Goal: Task Accomplishment & Management: Use online tool/utility

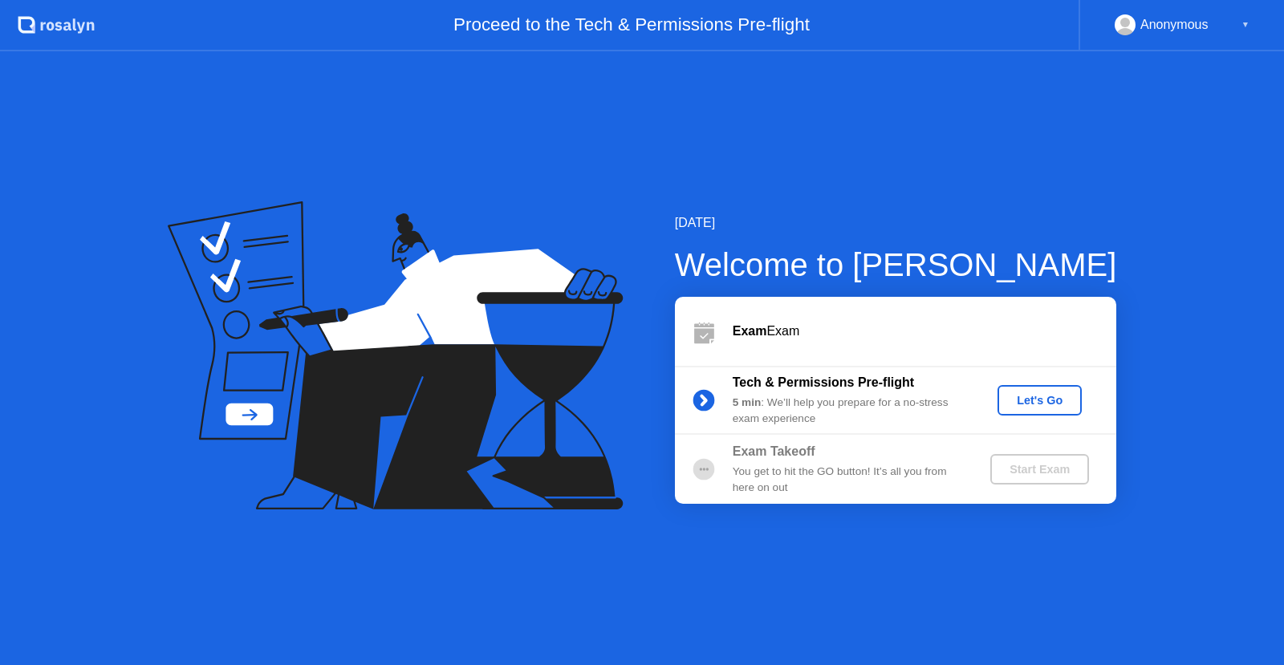
click at [1035, 403] on div "Let's Go" at bounding box center [1039, 400] width 71 height 13
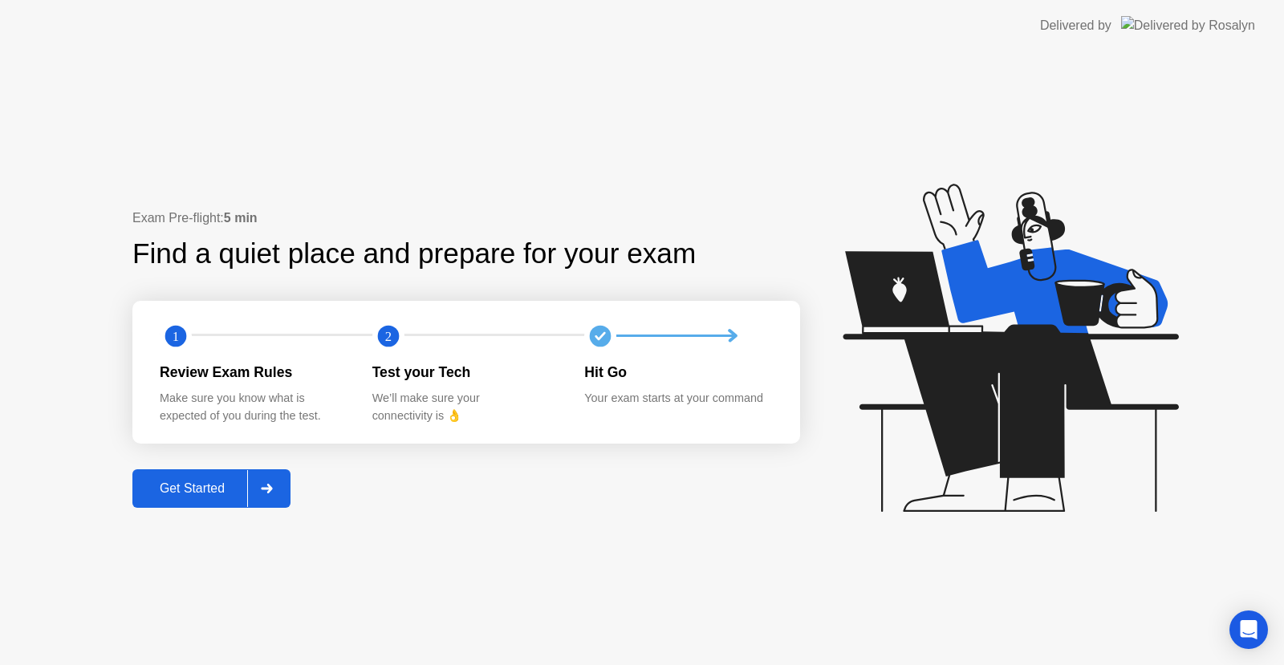
click at [211, 502] on button "Get Started" at bounding box center [211, 489] width 158 height 39
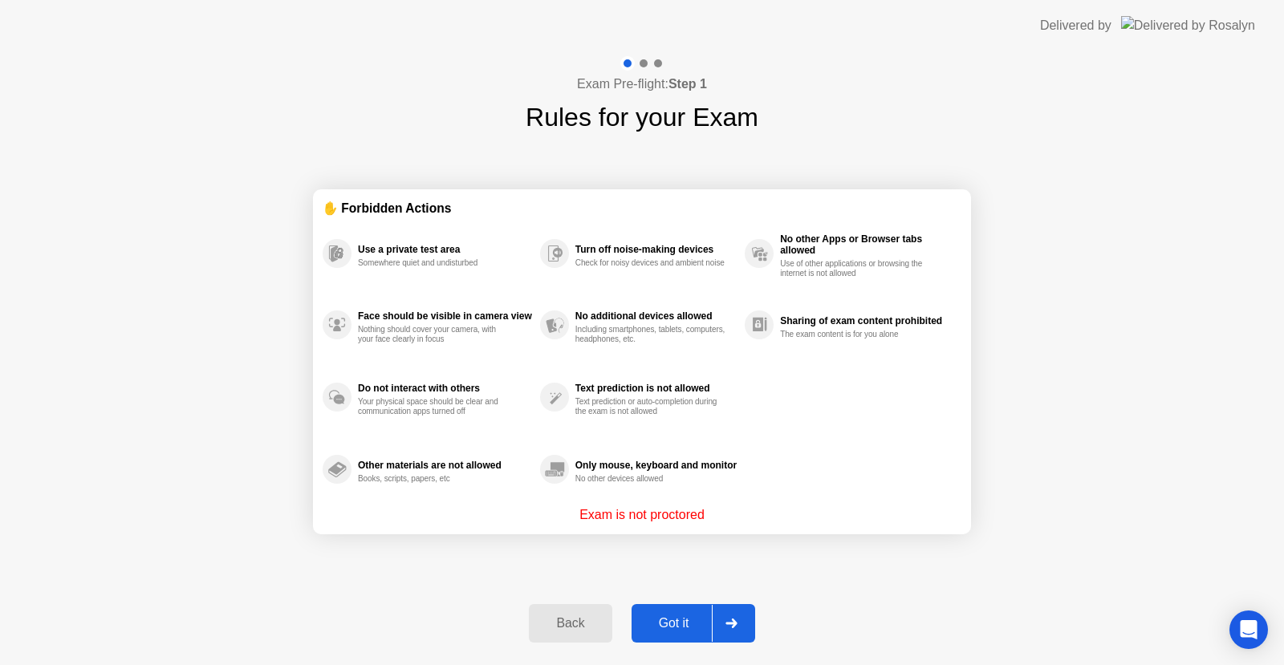
click at [708, 616] on div "Got it" at bounding box center [673, 623] width 75 height 14
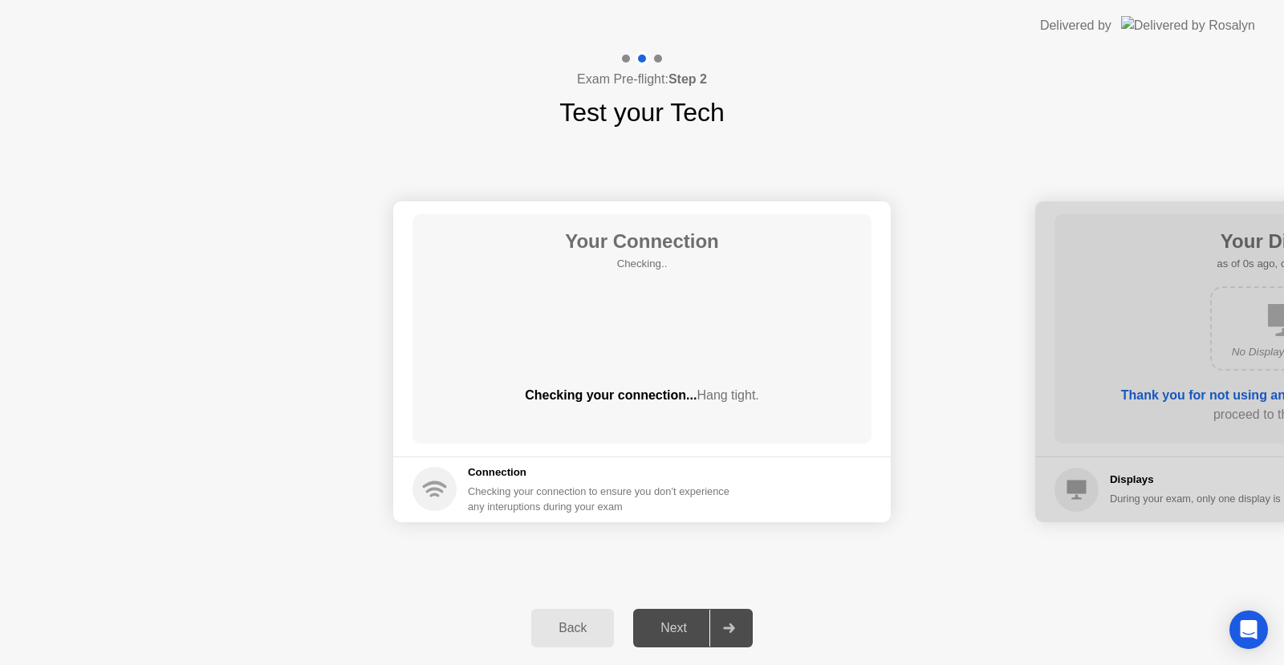
click at [722, 621] on div at bounding box center [728, 628] width 39 height 37
click at [722, 622] on div at bounding box center [728, 628] width 39 height 37
click at [717, 638] on div at bounding box center [728, 628] width 39 height 37
drag, startPoint x: 713, startPoint y: 636, endPoint x: 706, endPoint y: 631, distance: 9.2
click at [711, 635] on div at bounding box center [728, 628] width 39 height 37
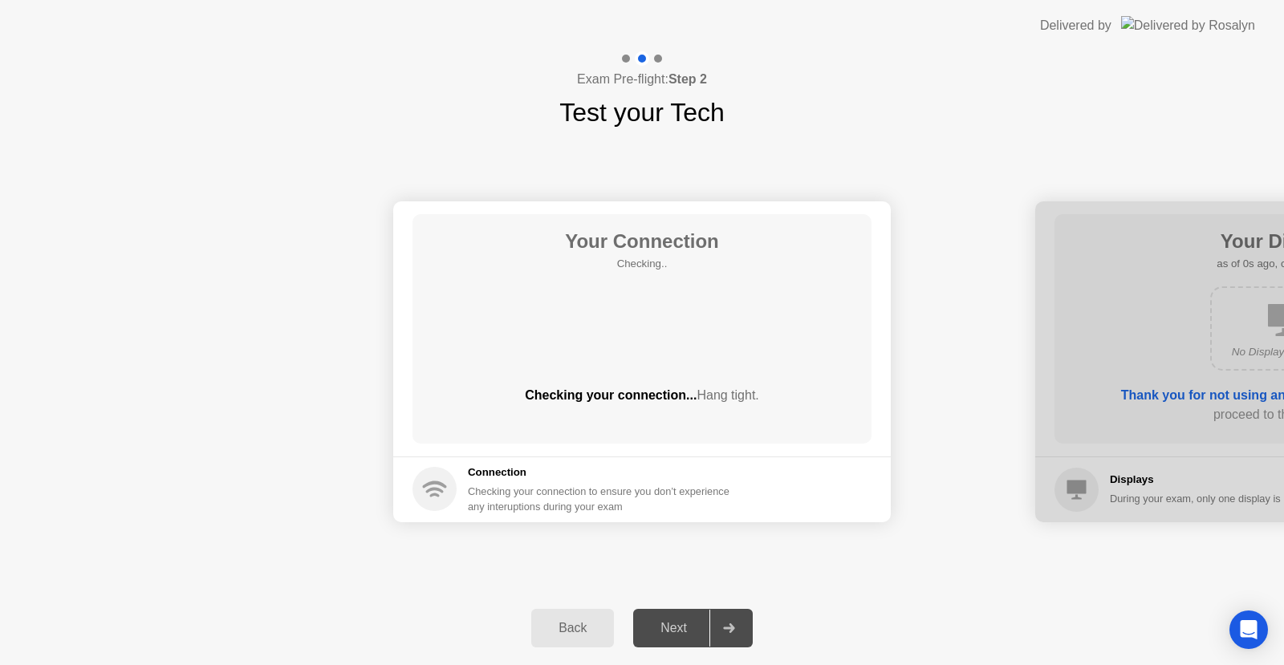
click at [701, 628] on div "Next" at bounding box center [673, 628] width 71 height 14
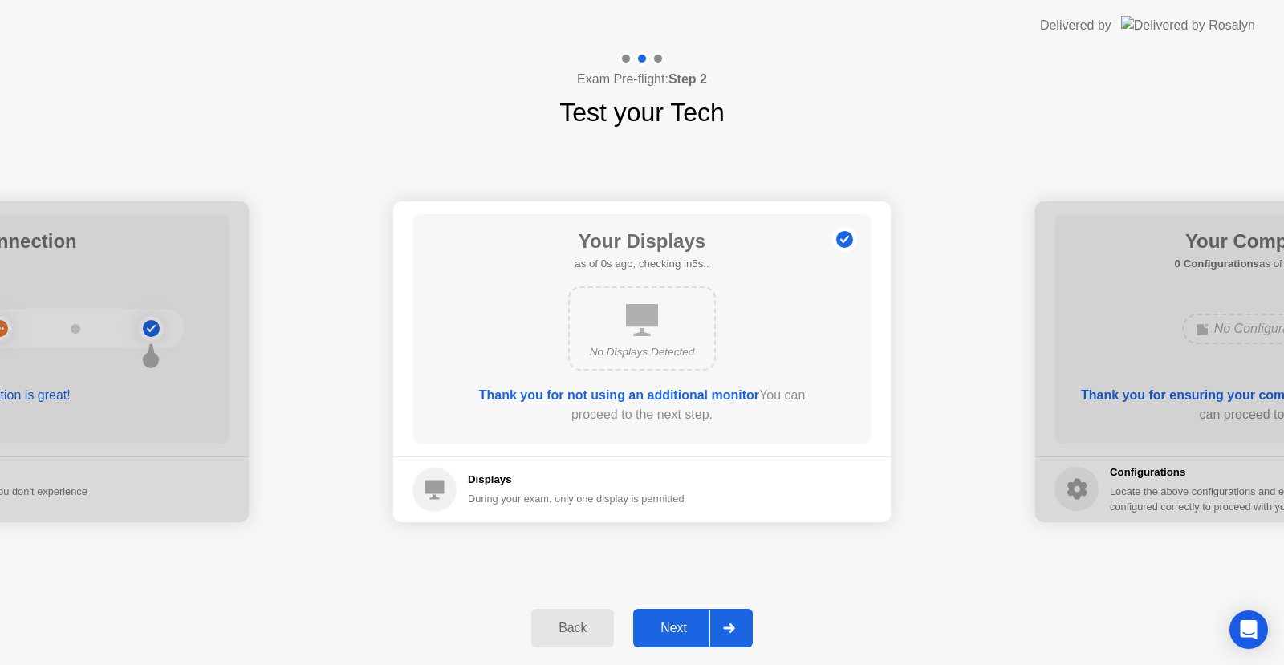
click at [696, 631] on div "Next" at bounding box center [673, 628] width 71 height 14
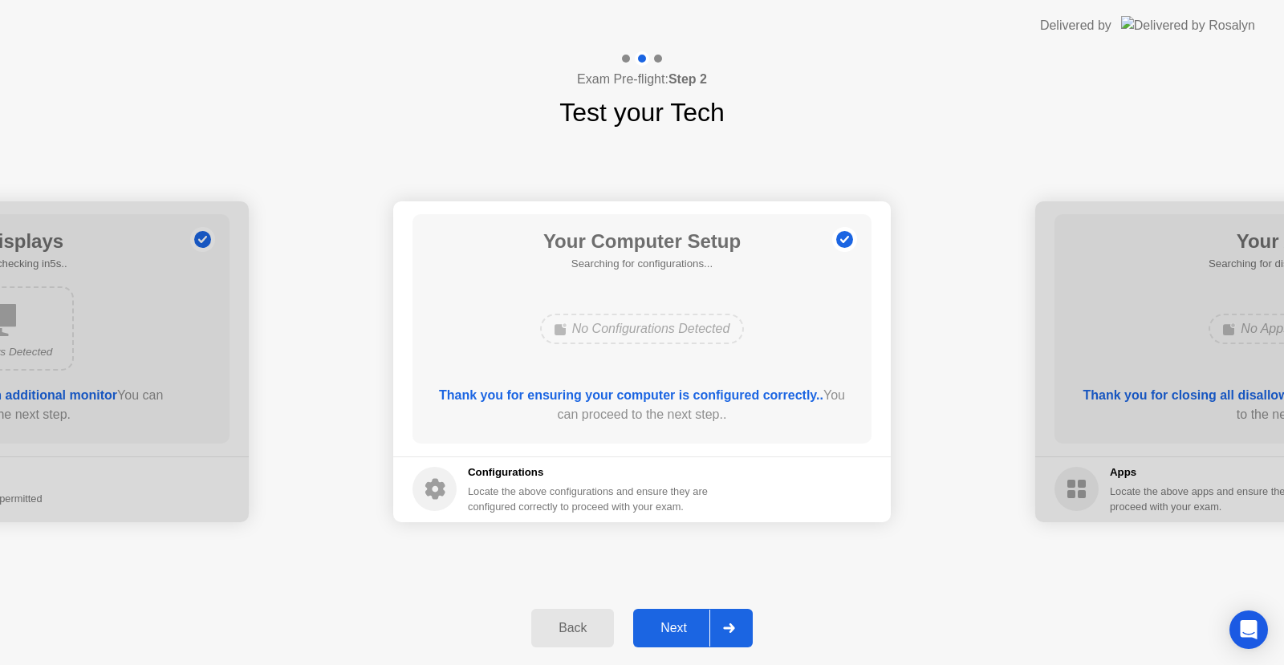
click at [696, 631] on div "Next" at bounding box center [673, 628] width 71 height 14
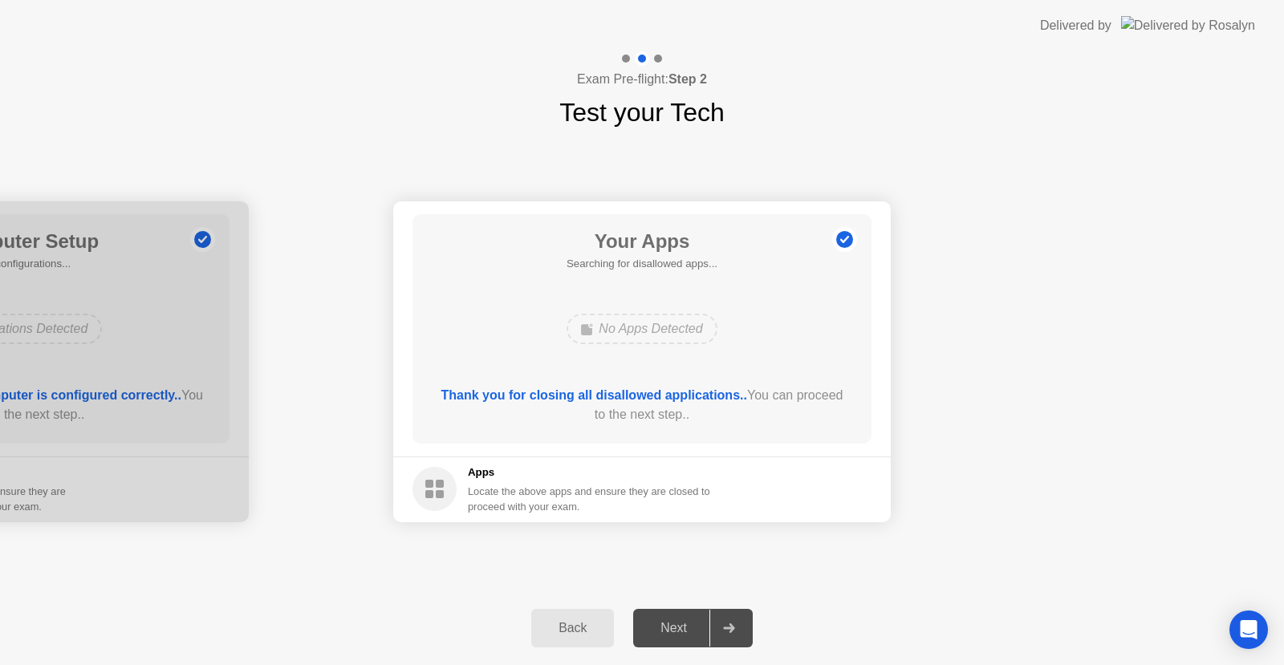
click at [696, 631] on div "Next" at bounding box center [673, 628] width 71 height 14
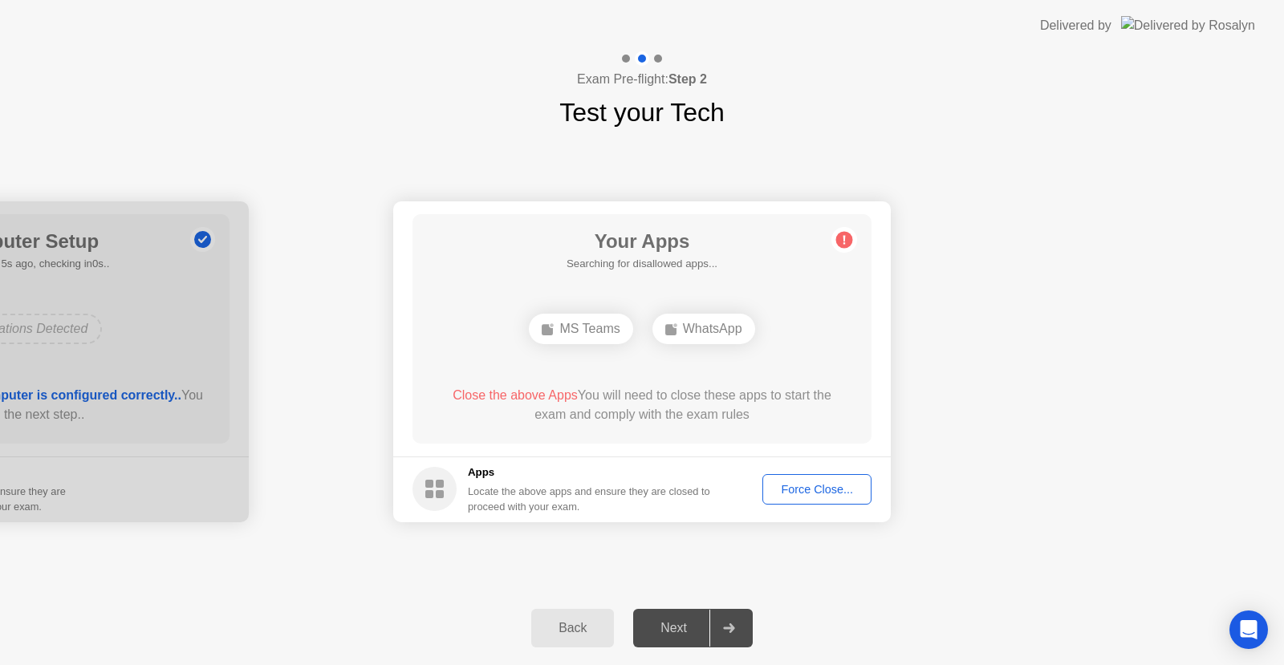
click at [833, 472] on footer "Apps Locate the above apps and ensure they are closed to proceed with your exam…" at bounding box center [642, 490] width 498 height 66
click at [834, 483] on div "Force Close..." at bounding box center [817, 489] width 98 height 13
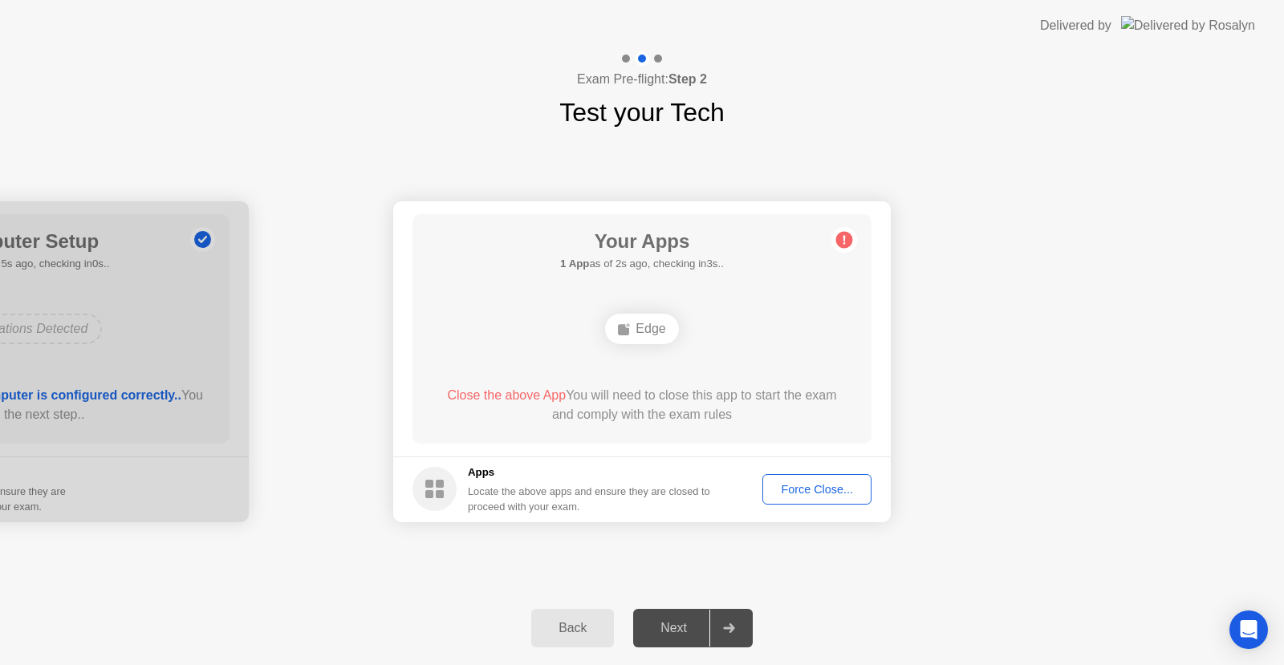
click at [830, 489] on div "Force Close..." at bounding box center [817, 489] width 98 height 13
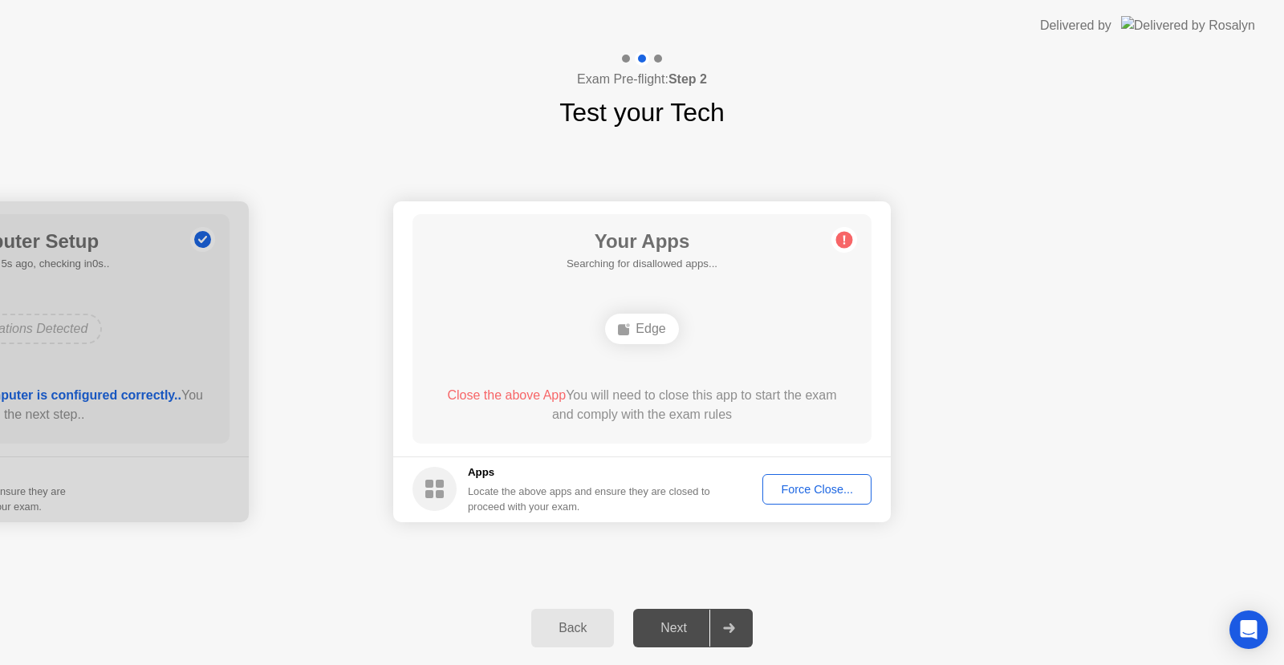
click at [826, 494] on div "Force Close..." at bounding box center [817, 489] width 98 height 13
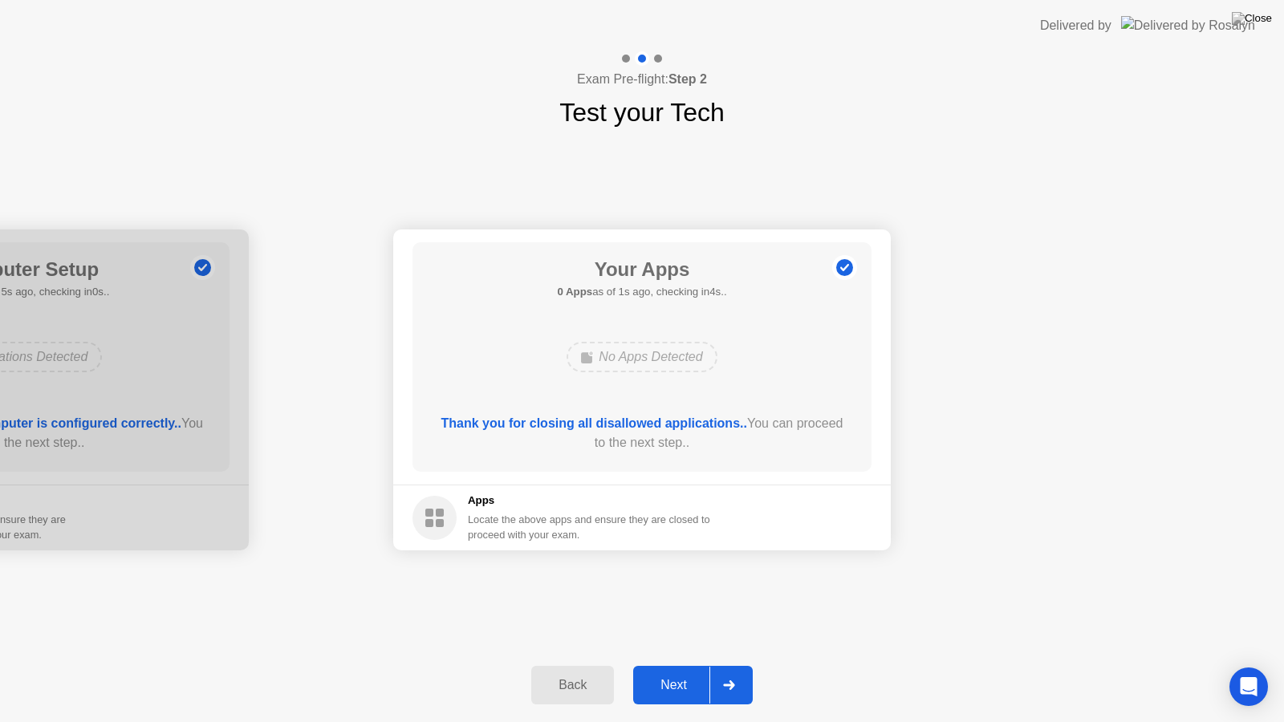
click at [706, 665] on div "Next" at bounding box center [673, 685] width 71 height 14
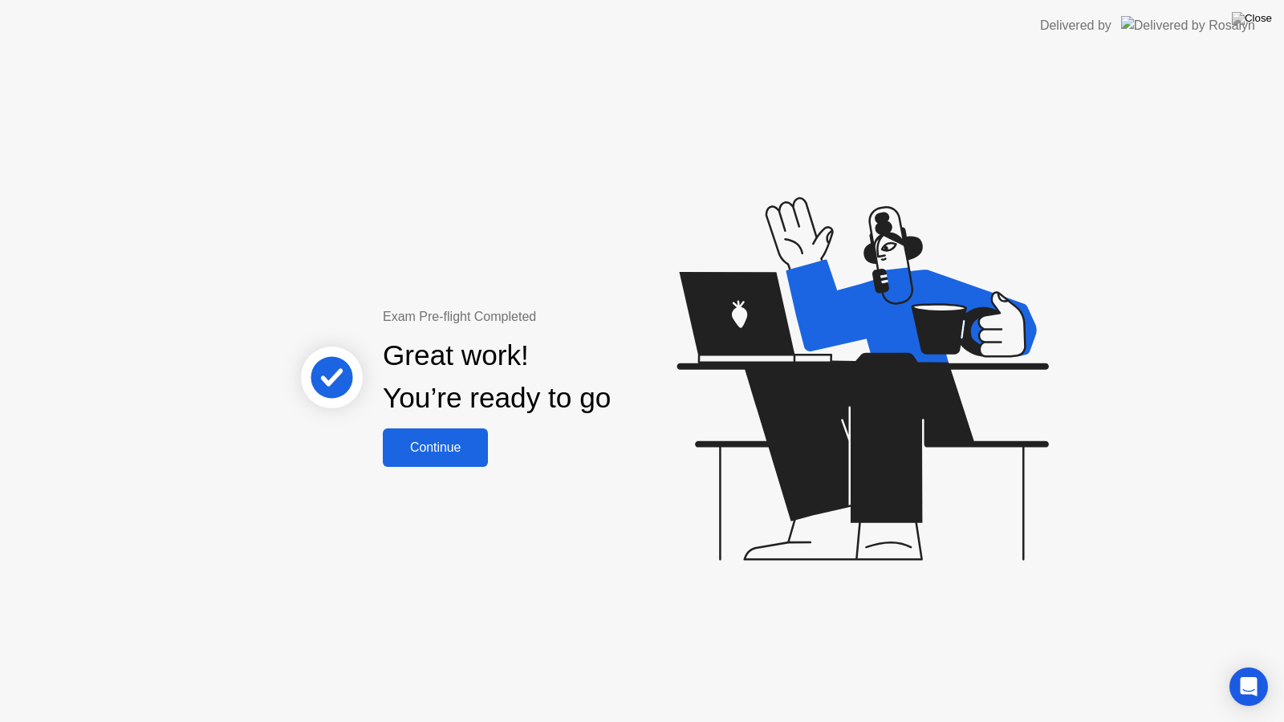
click at [439, 463] on button "Continue" at bounding box center [435, 448] width 105 height 39
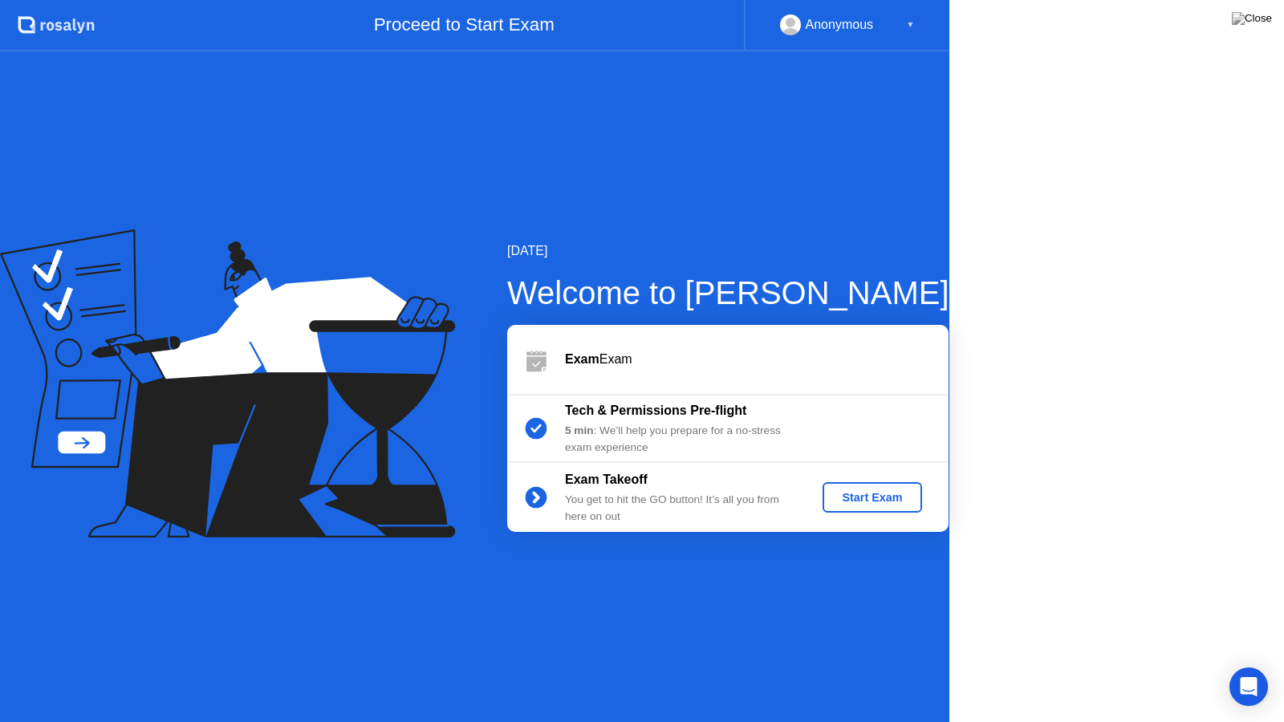
click at [455, 435] on icon at bounding box center [227, 384] width 455 height 308
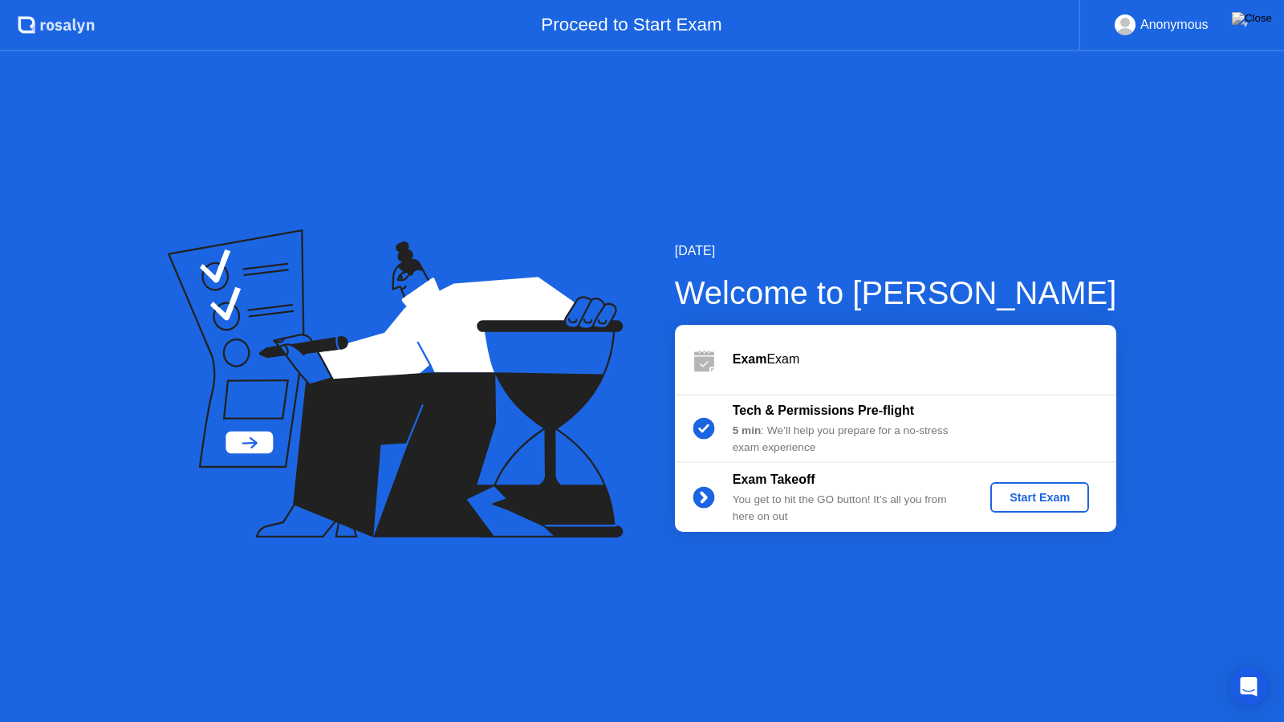
click at [1052, 506] on button "Start Exam" at bounding box center [1039, 497] width 99 height 30
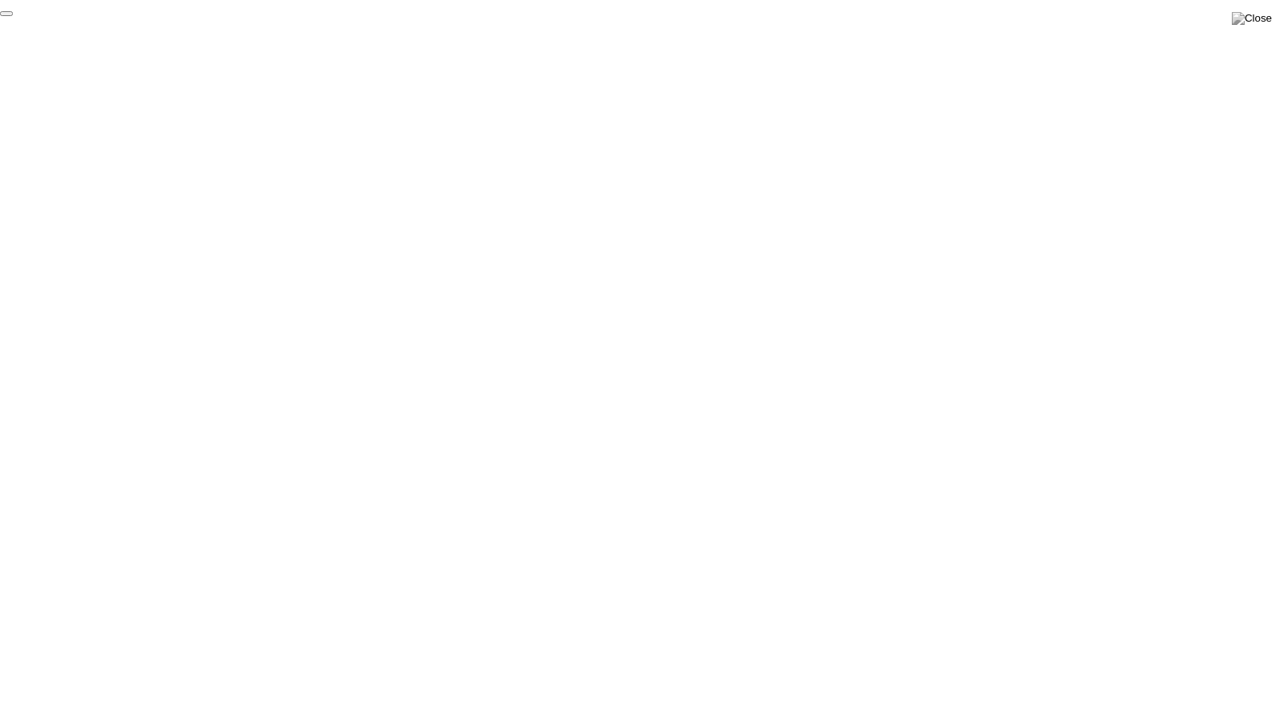
click div "End Proctoring Session"
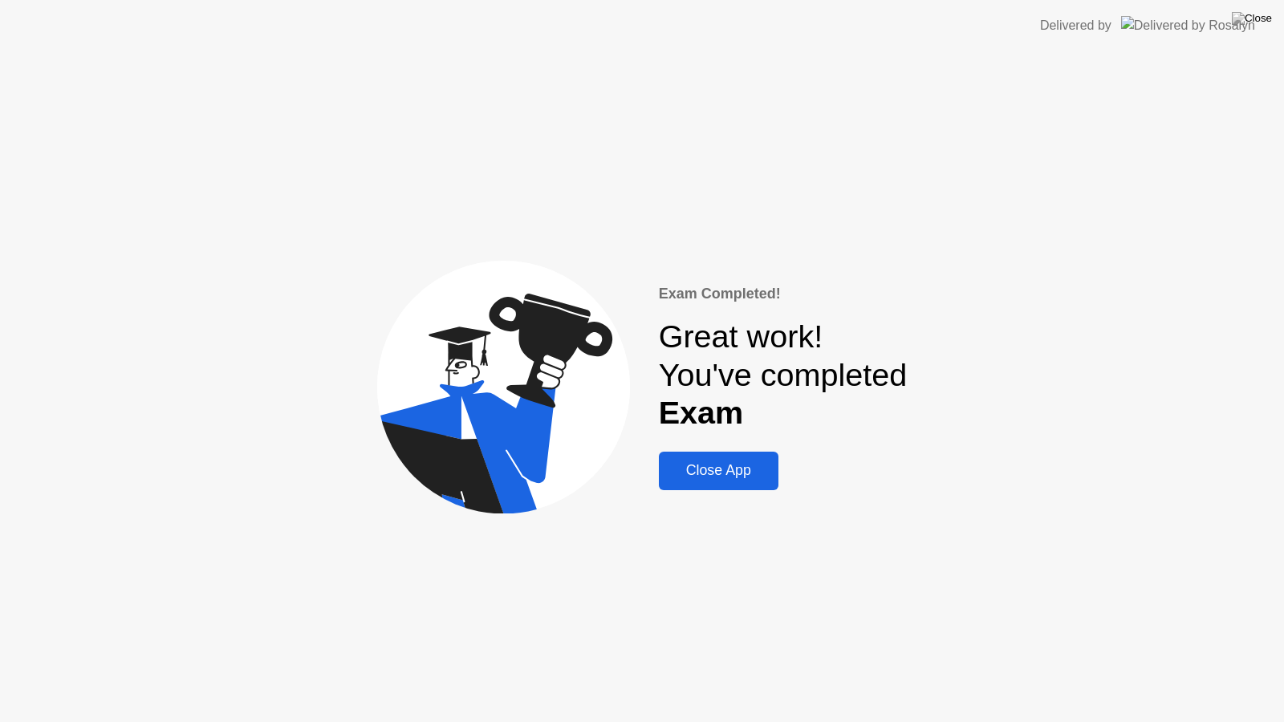
drag, startPoint x: 674, startPoint y: 472, endPoint x: 678, endPoint y: 449, distance: 22.8
click at [675, 471] on div "Close App" at bounding box center [719, 470] width 110 height 17
